Goal: Task Accomplishment & Management: Manage account settings

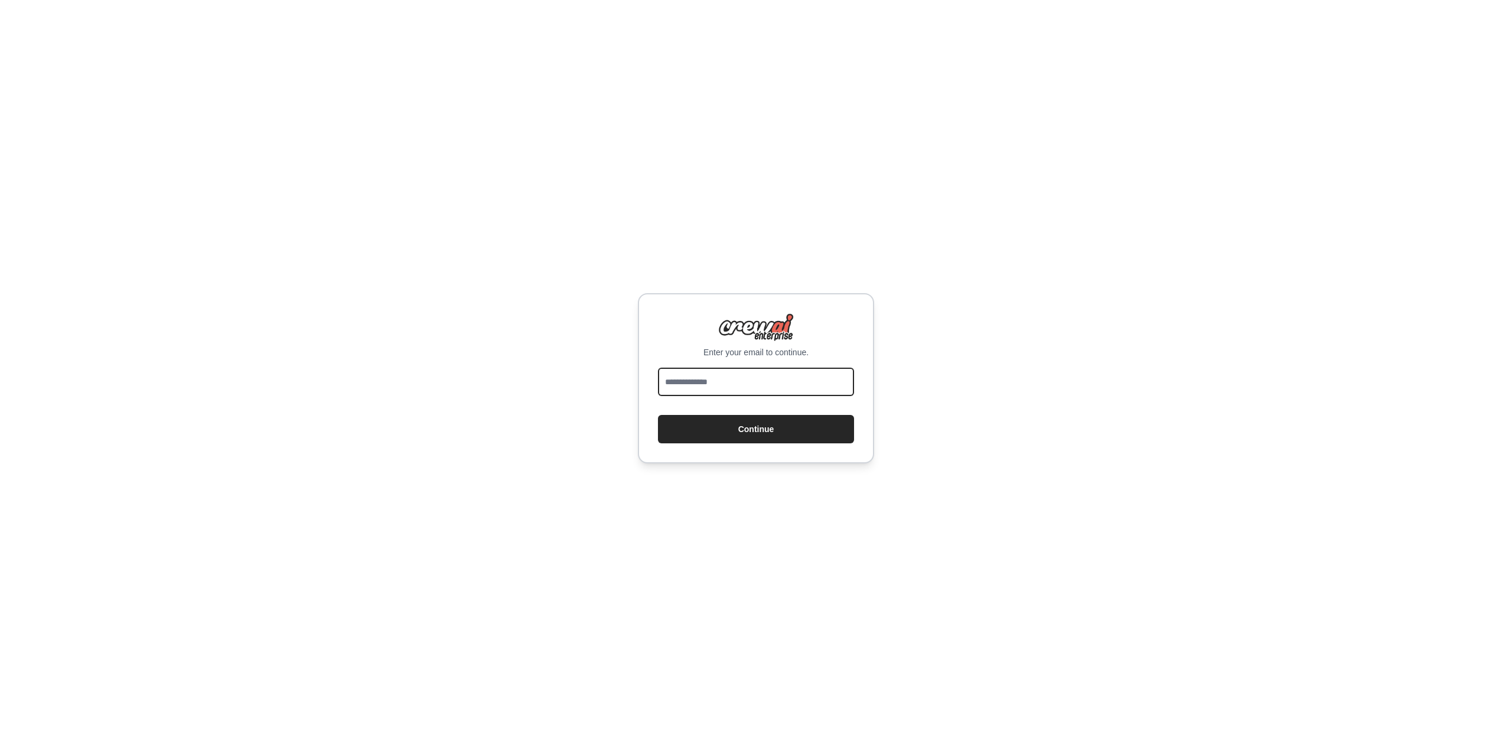
click at [760, 392] on input "email" at bounding box center [756, 381] width 196 height 28
type input "**********"
click at [780, 439] on button "Continue" at bounding box center [756, 429] width 196 height 28
